Goal: Check status: Check status

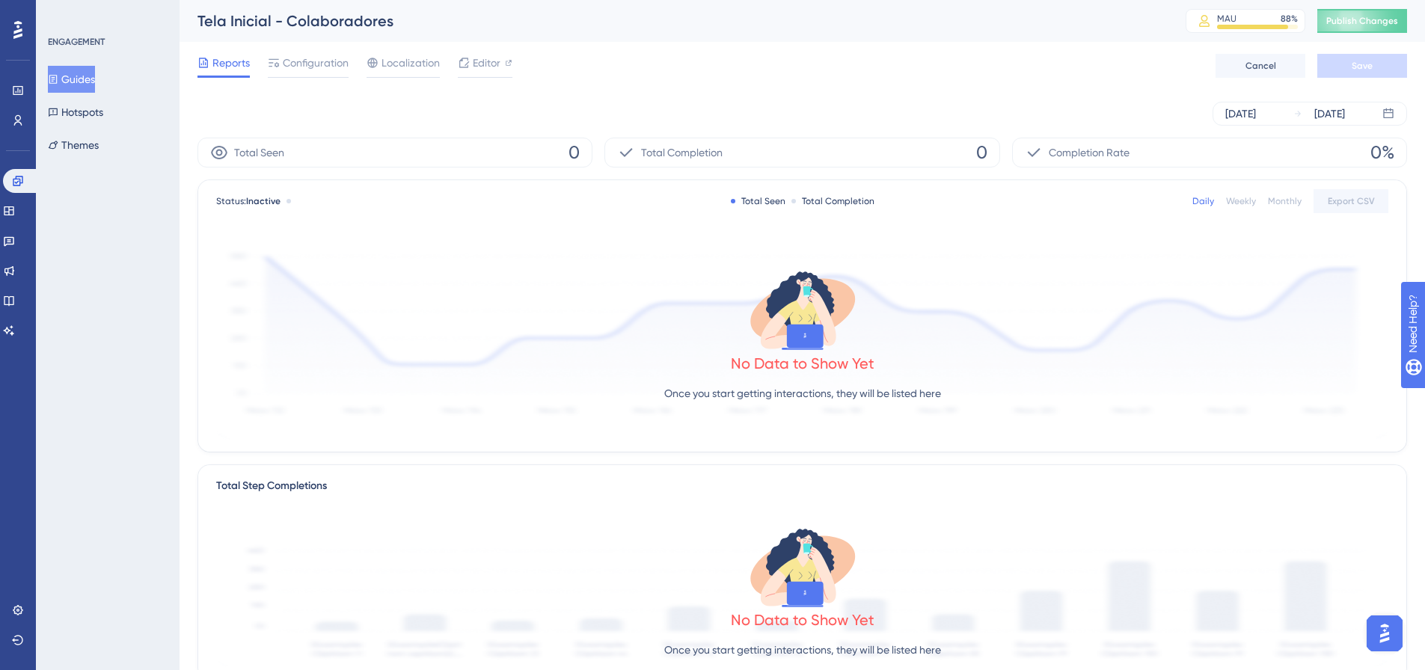
click at [25, 254] on div "Engagement Widgets Feedback Product Updates Knowledge Base AI Assistant" at bounding box center [18, 256] width 30 height 174
click at [15, 248] on link at bounding box center [9, 241] width 12 height 24
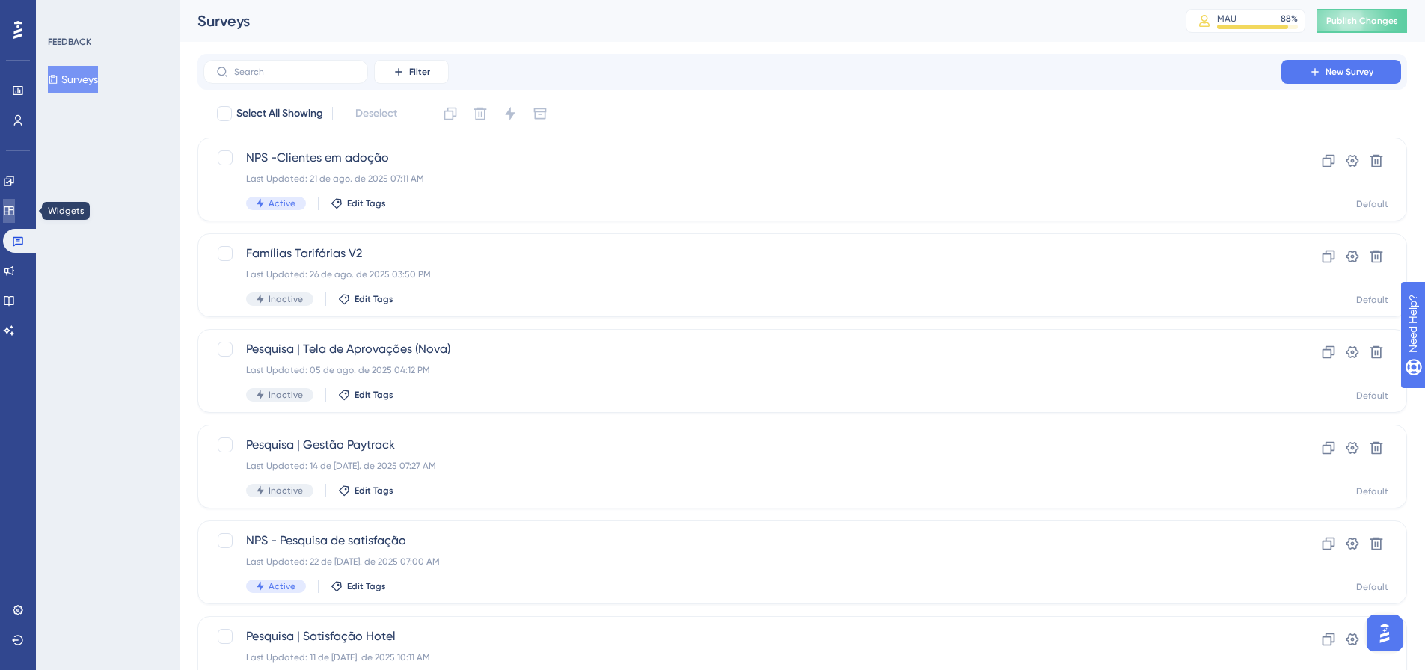
click at [13, 215] on icon at bounding box center [9, 211] width 12 height 12
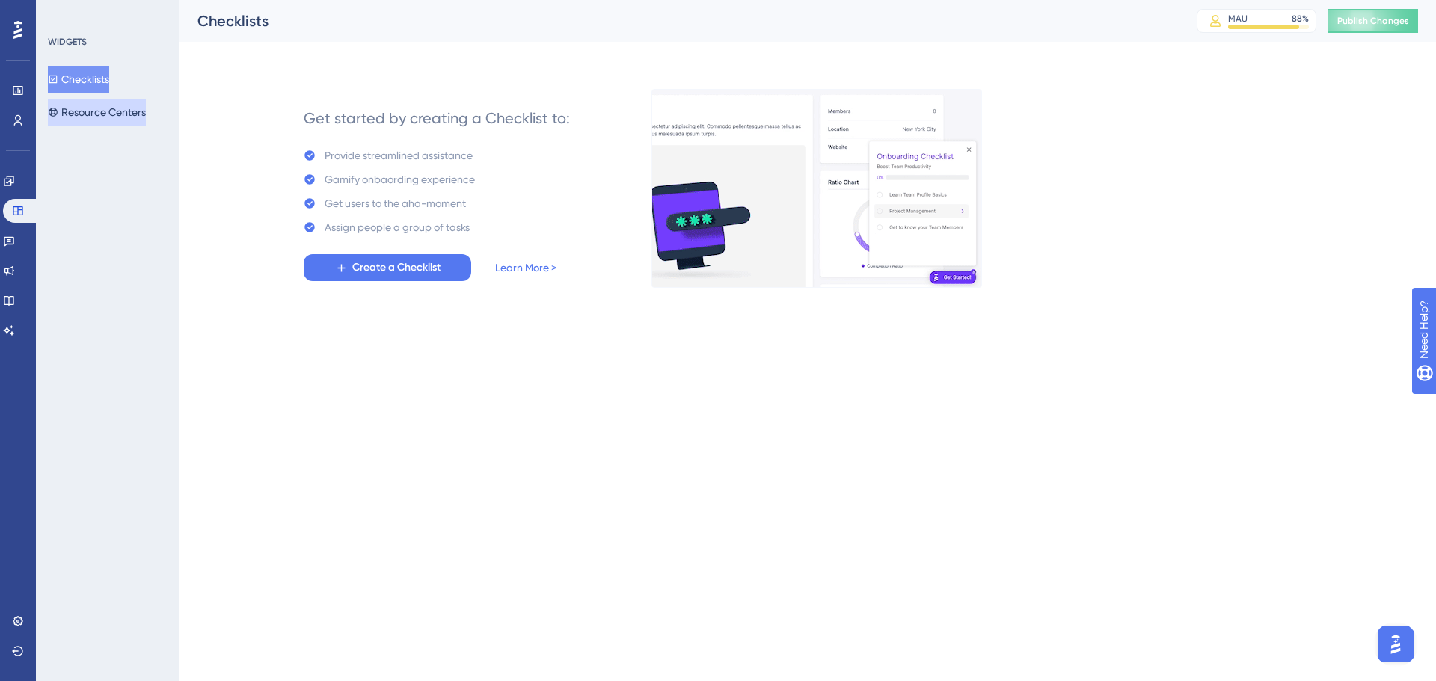
click at [114, 108] on button "Resource Centers" at bounding box center [97, 112] width 98 height 27
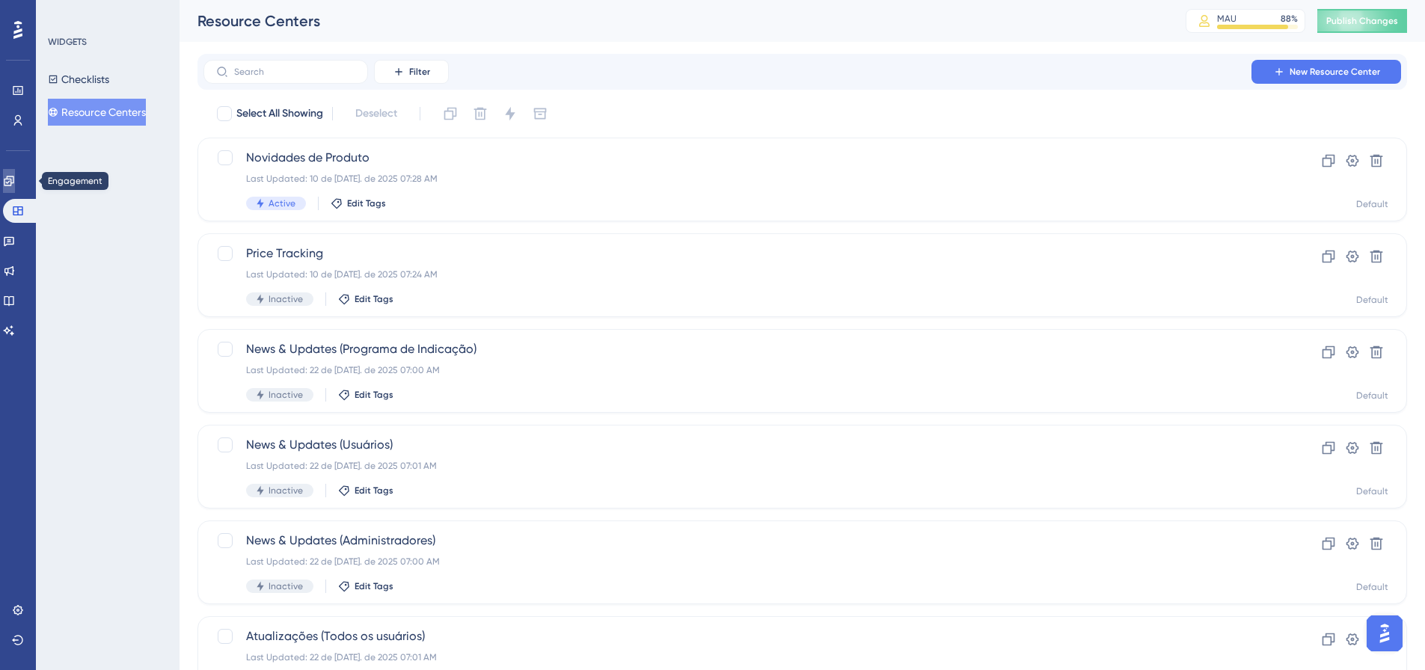
click at [15, 177] on link at bounding box center [9, 181] width 12 height 24
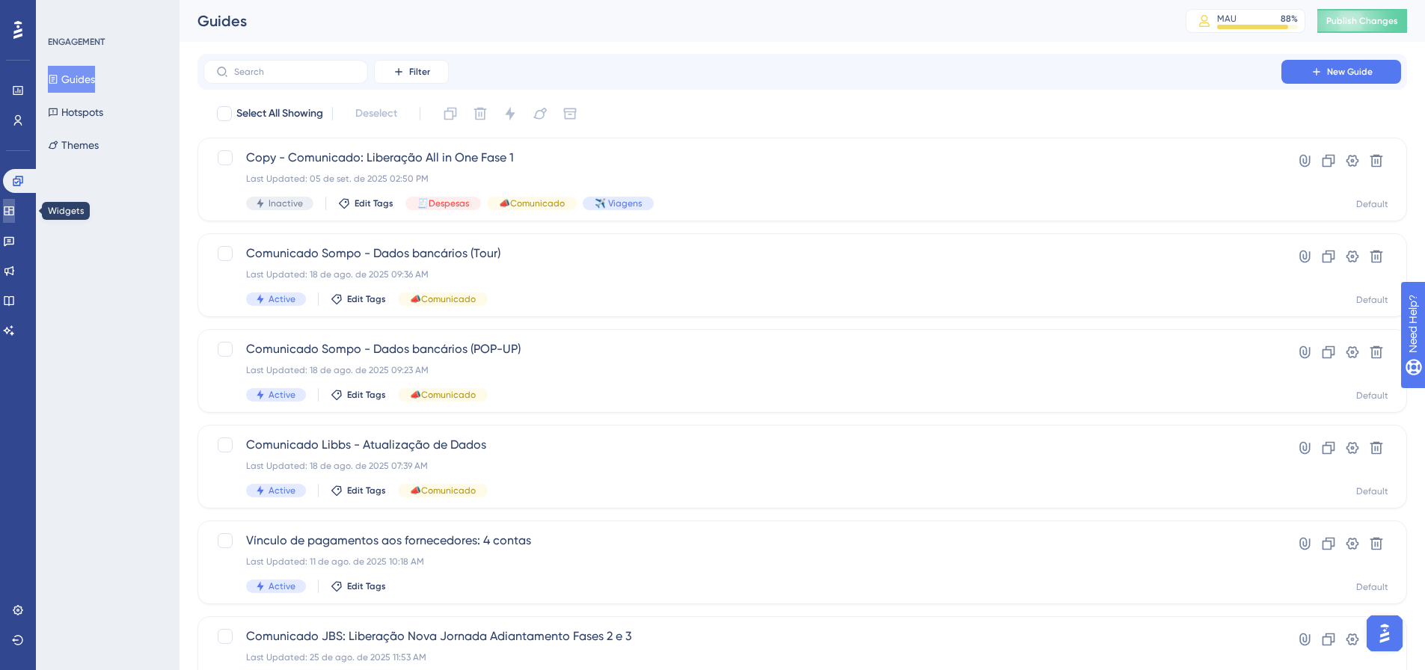
click at [15, 214] on link at bounding box center [9, 211] width 12 height 24
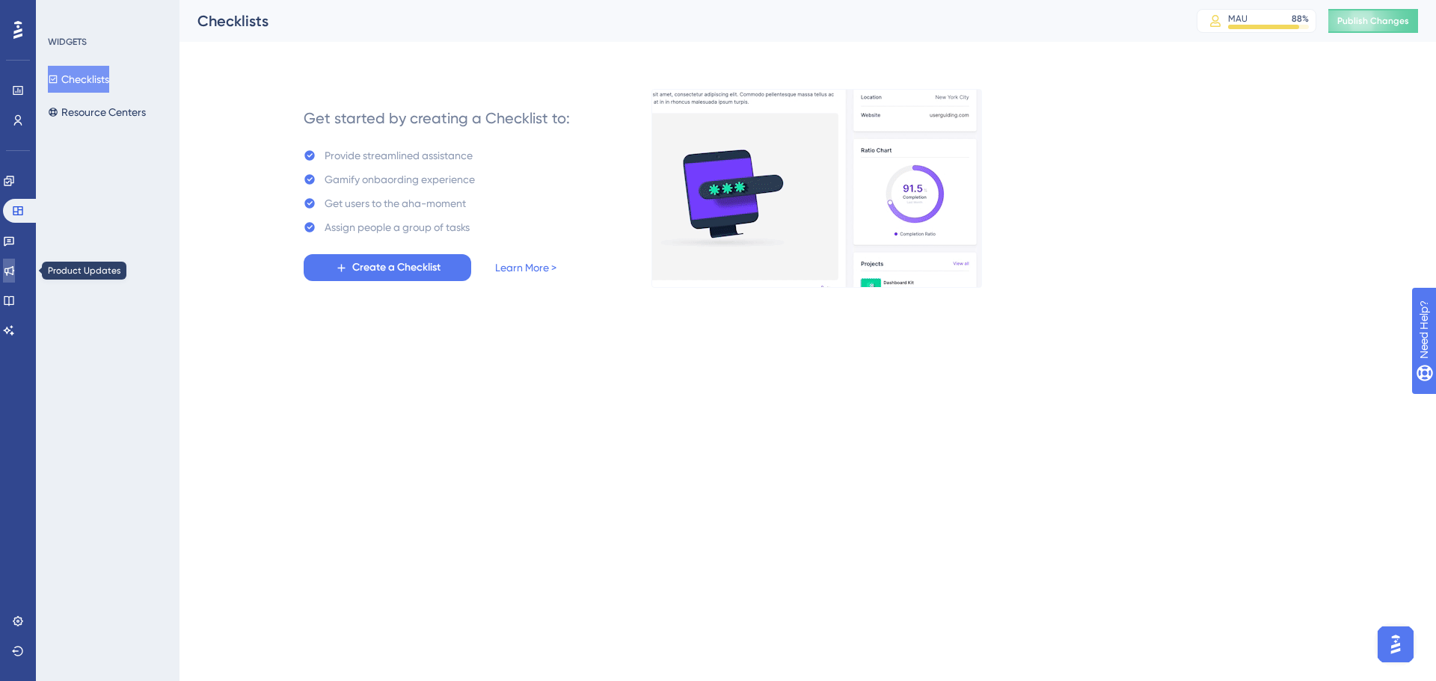
click at [12, 275] on icon at bounding box center [9, 271] width 12 height 12
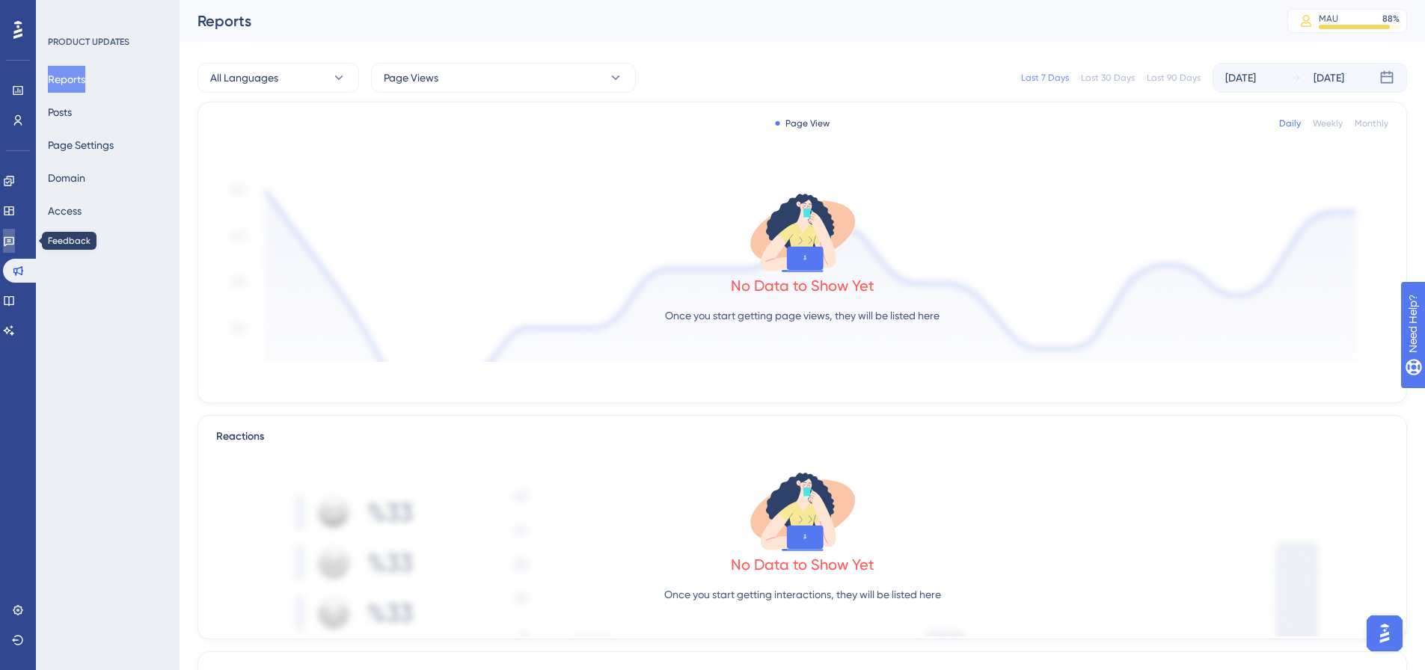
click at [13, 245] on icon at bounding box center [9, 241] width 12 height 12
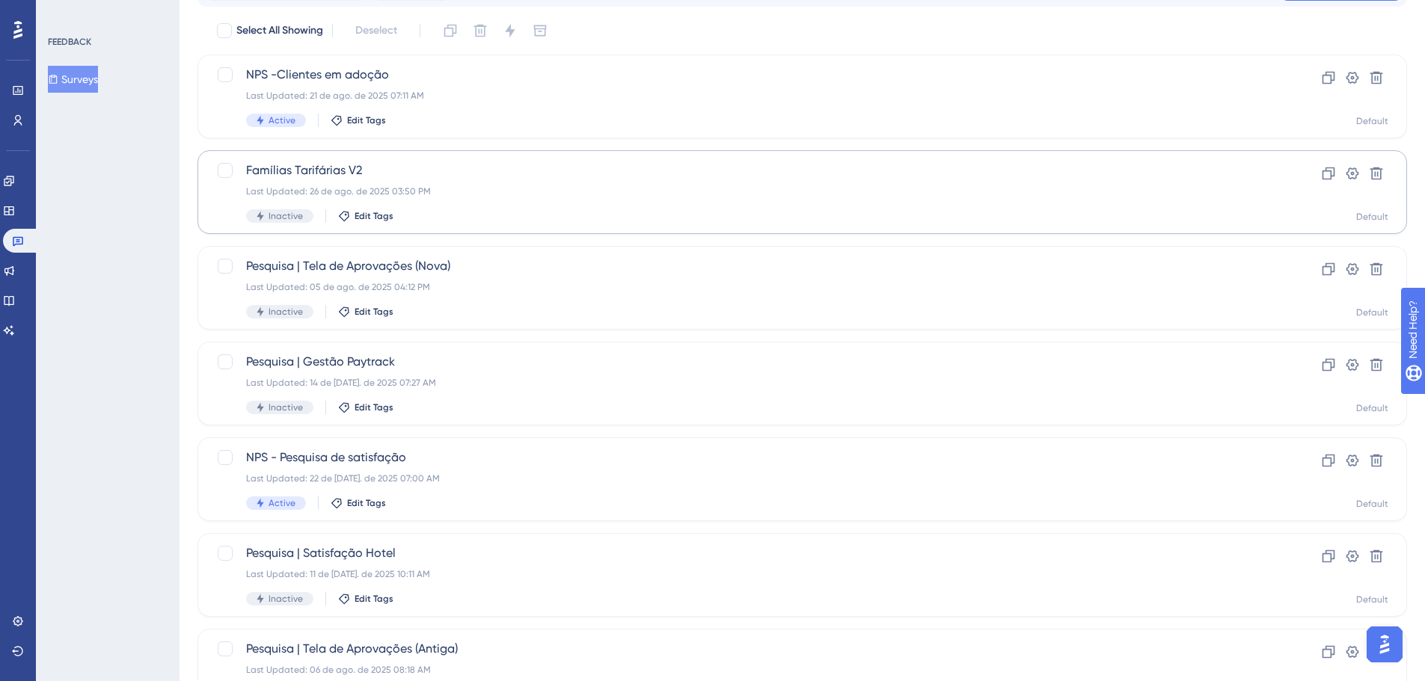
scroll to position [150, 0]
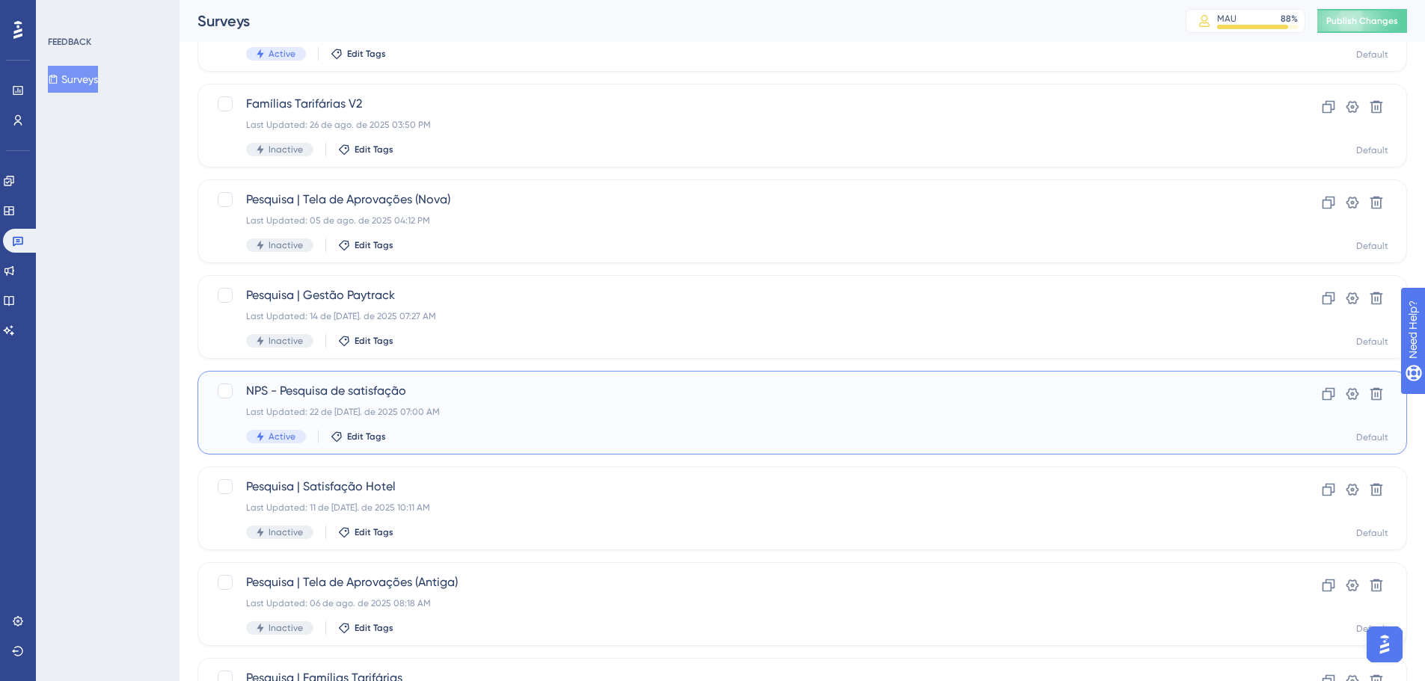
click at [456, 405] on div "NPS - Pesquisa de satisfação Last Updated: 22 de [DATE]. de 2025 07:00 AM Activ…" at bounding box center [742, 412] width 993 height 61
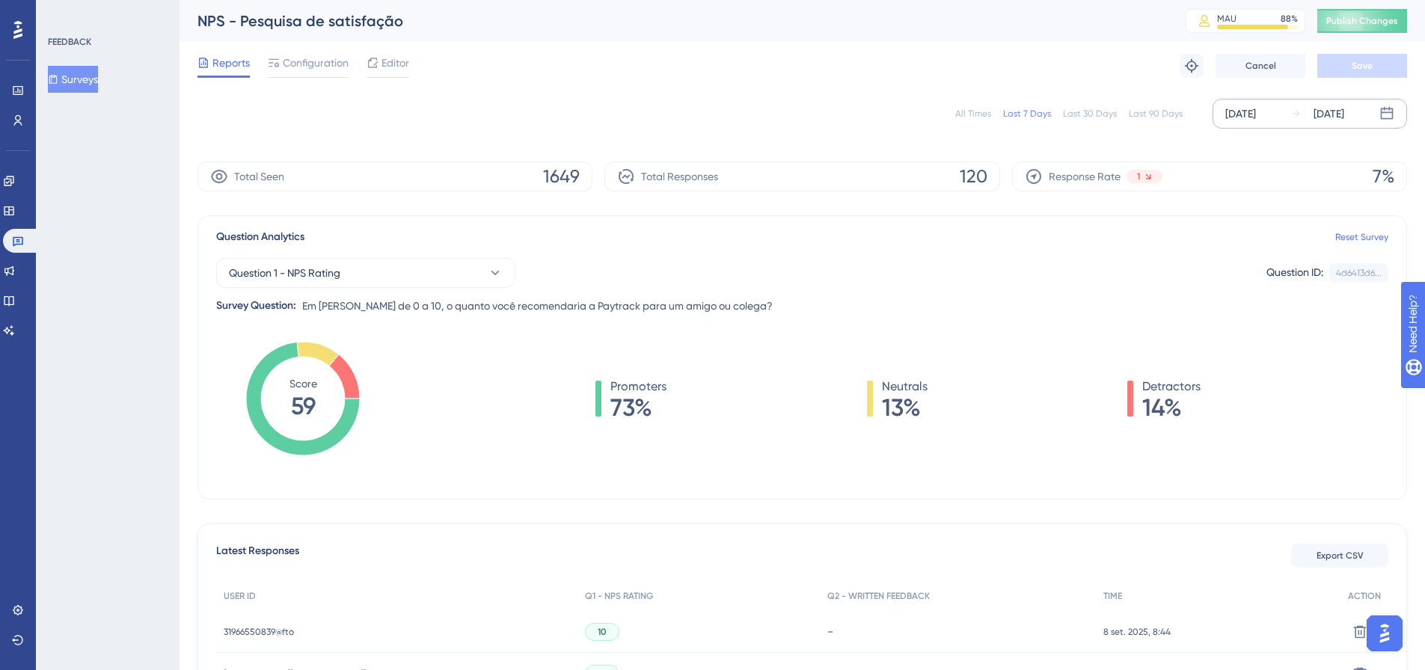
click at [1256, 112] on div "[DATE]" at bounding box center [1240, 114] width 31 height 18
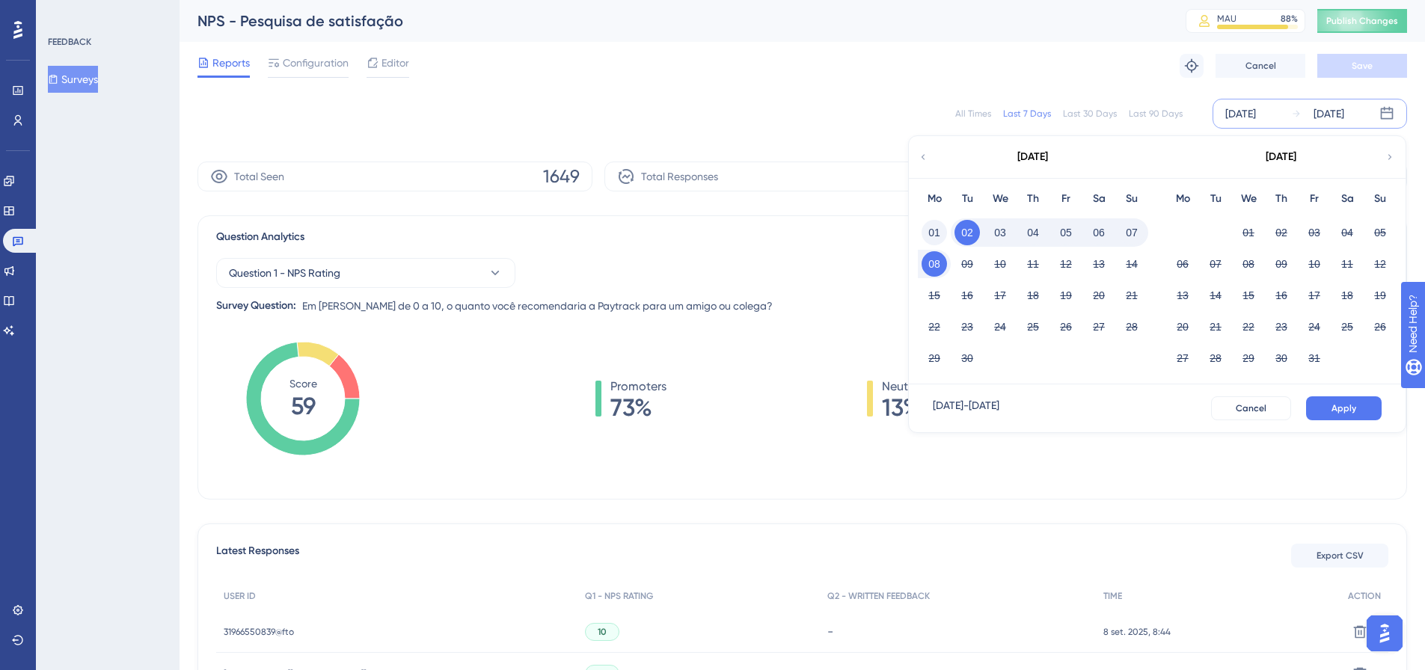
click at [939, 236] on button "01" at bounding box center [934, 232] width 25 height 25
click at [1342, 408] on span "Apply" at bounding box center [1343, 408] width 25 height 12
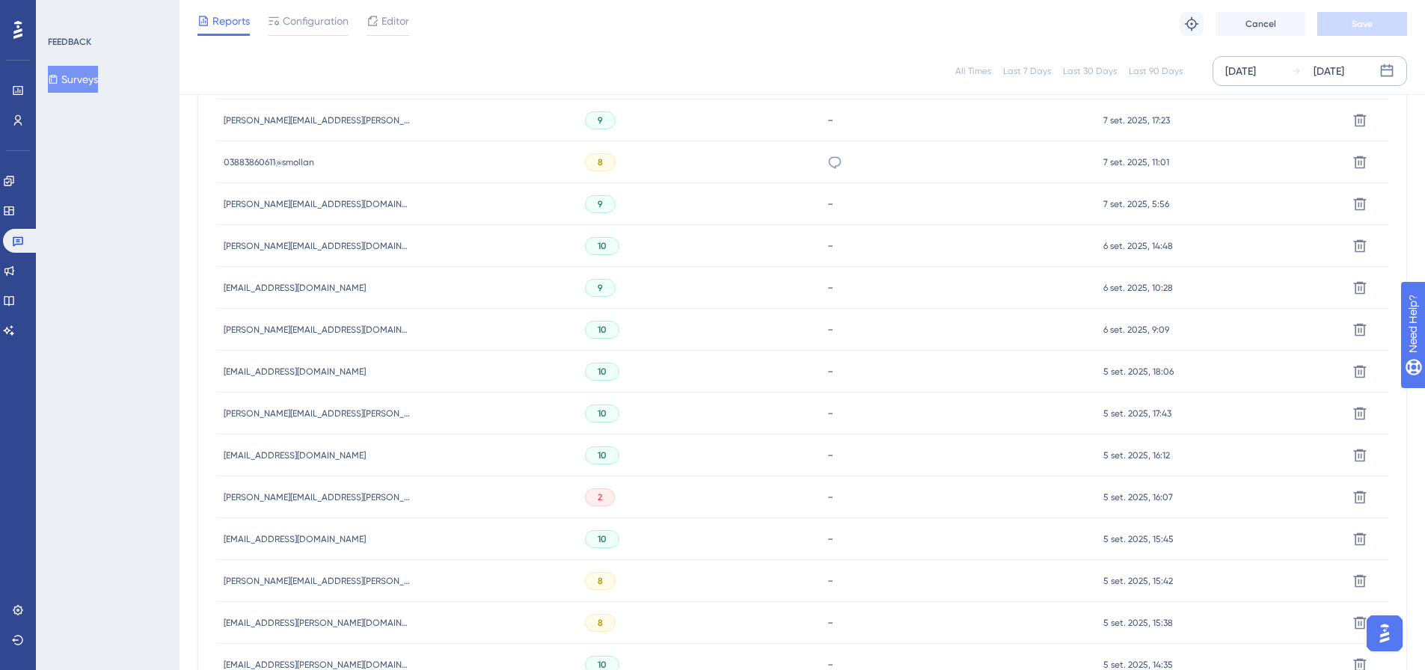
scroll to position [898, 0]
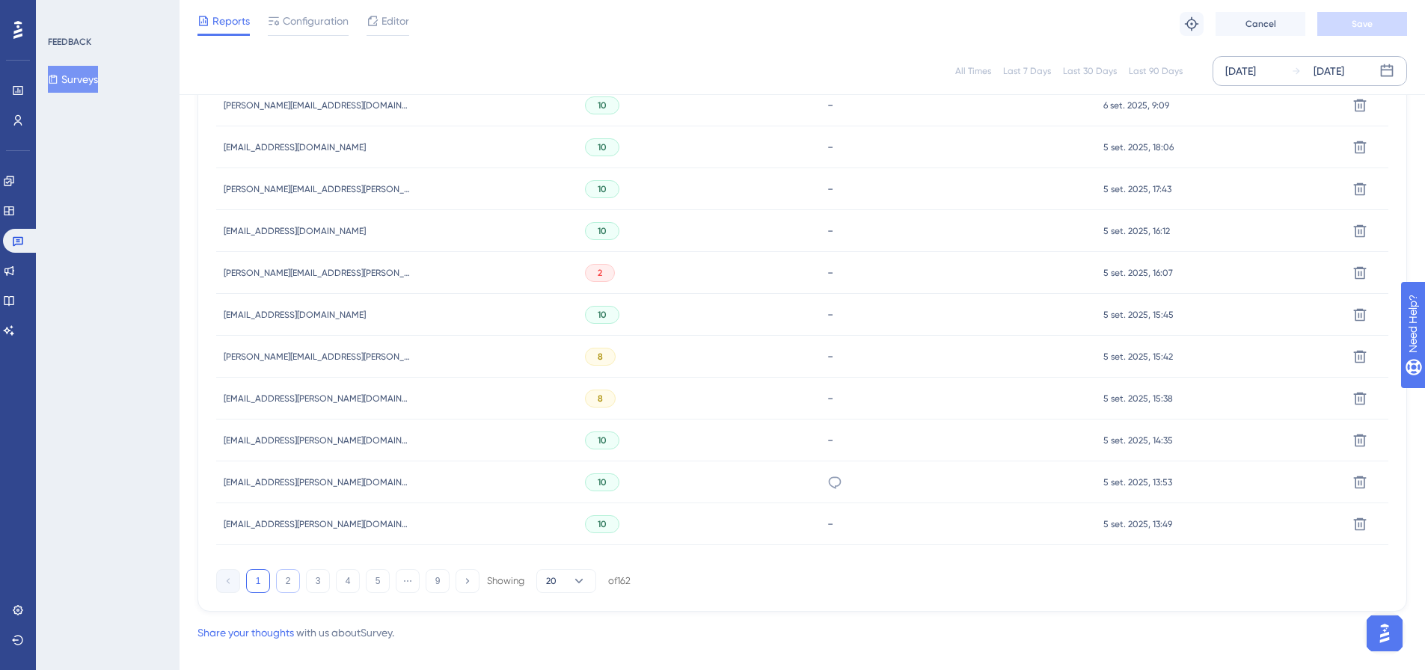
click at [282, 580] on button "2" at bounding box center [288, 581] width 24 height 24
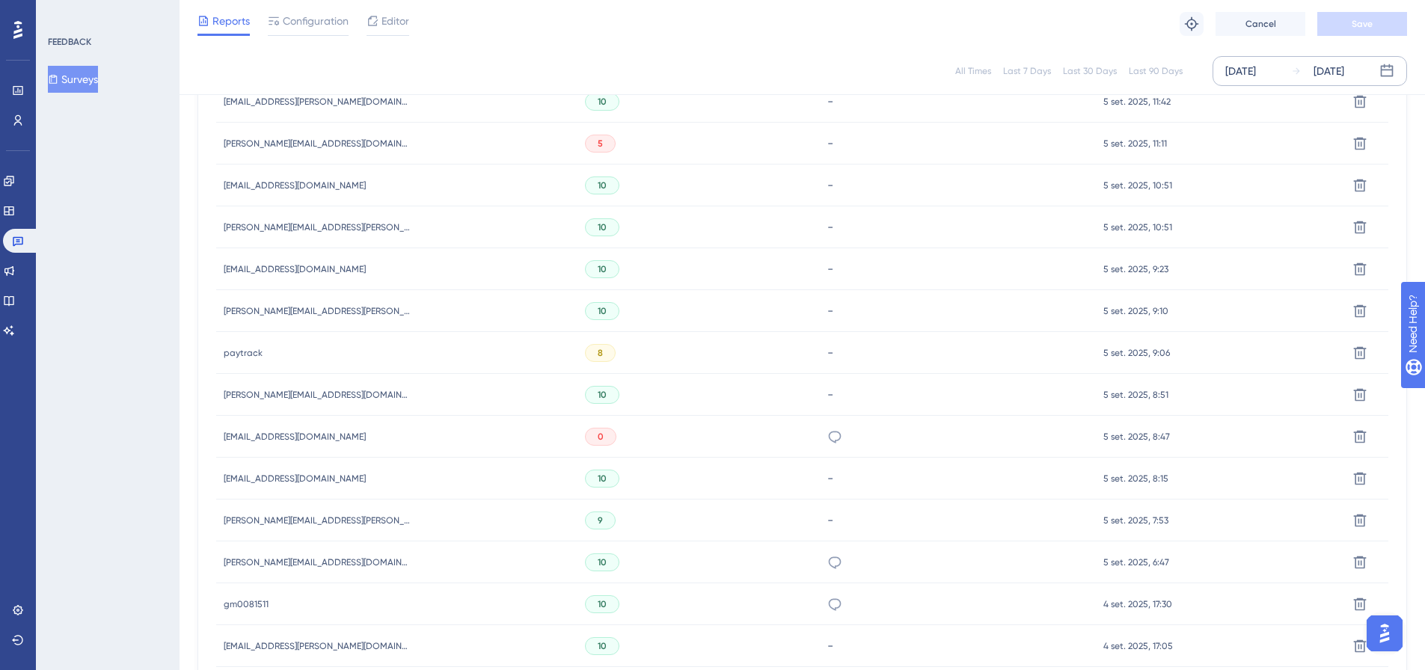
scroll to position [917, 0]
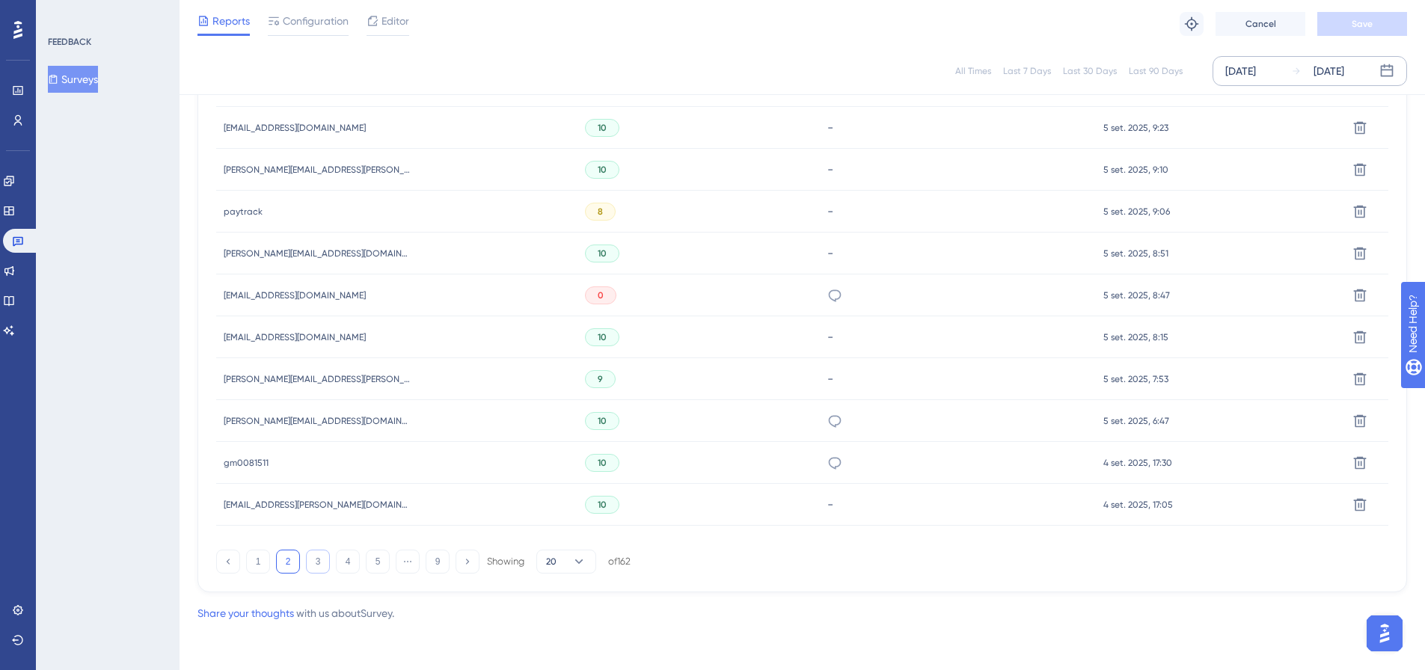
click at [323, 568] on button "3" at bounding box center [318, 562] width 24 height 24
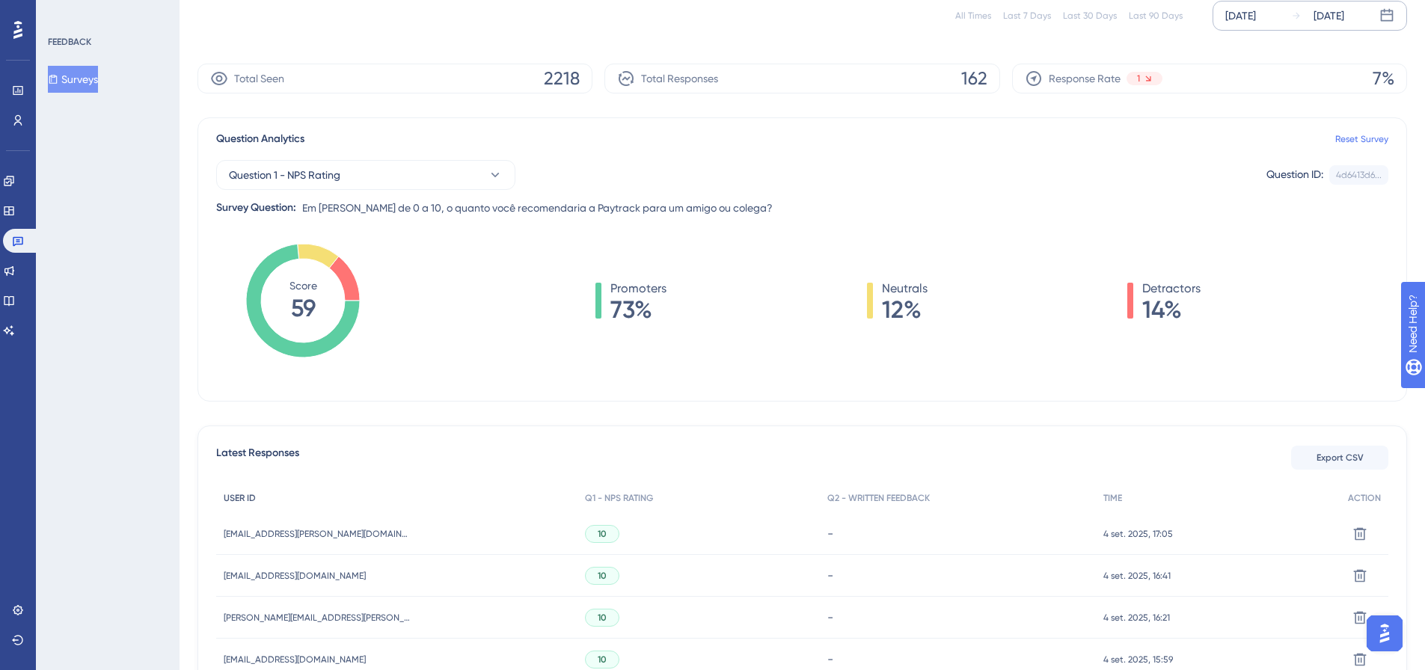
scroll to position [0, 0]
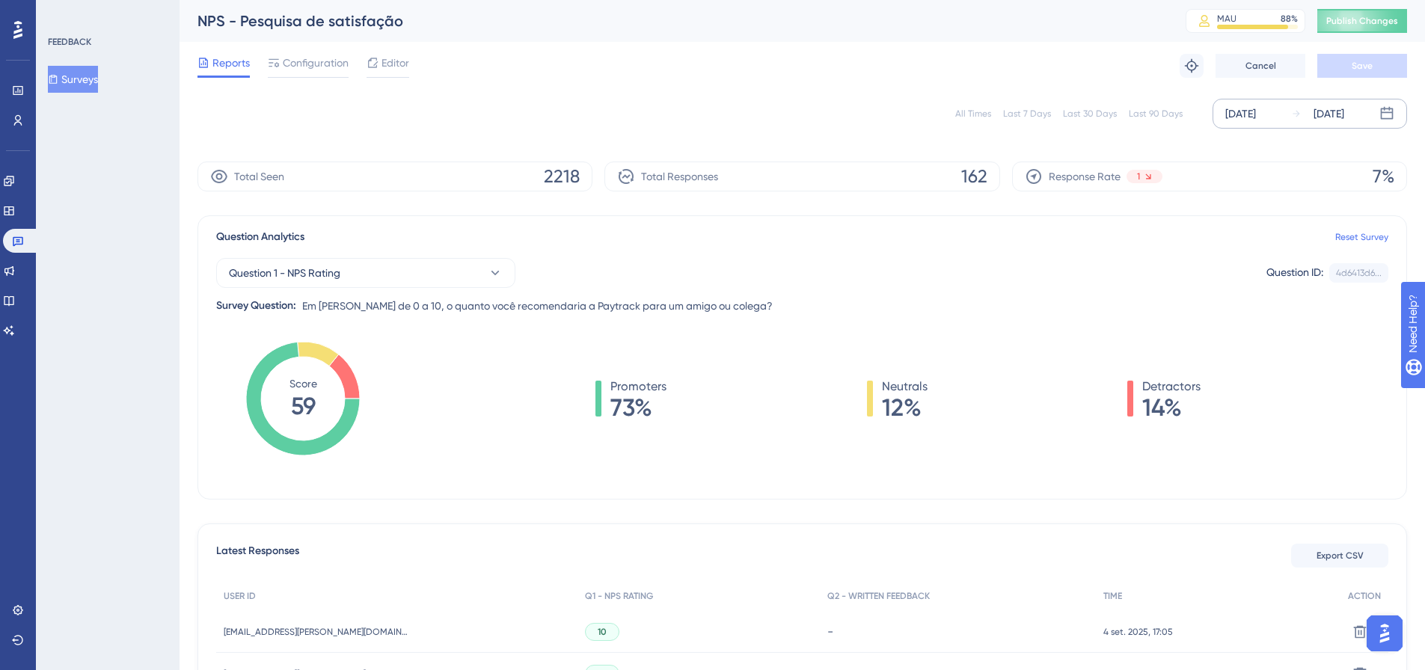
click at [963, 111] on div "All Times" at bounding box center [973, 114] width 36 height 12
